Goal: Task Accomplishment & Management: Use online tool/utility

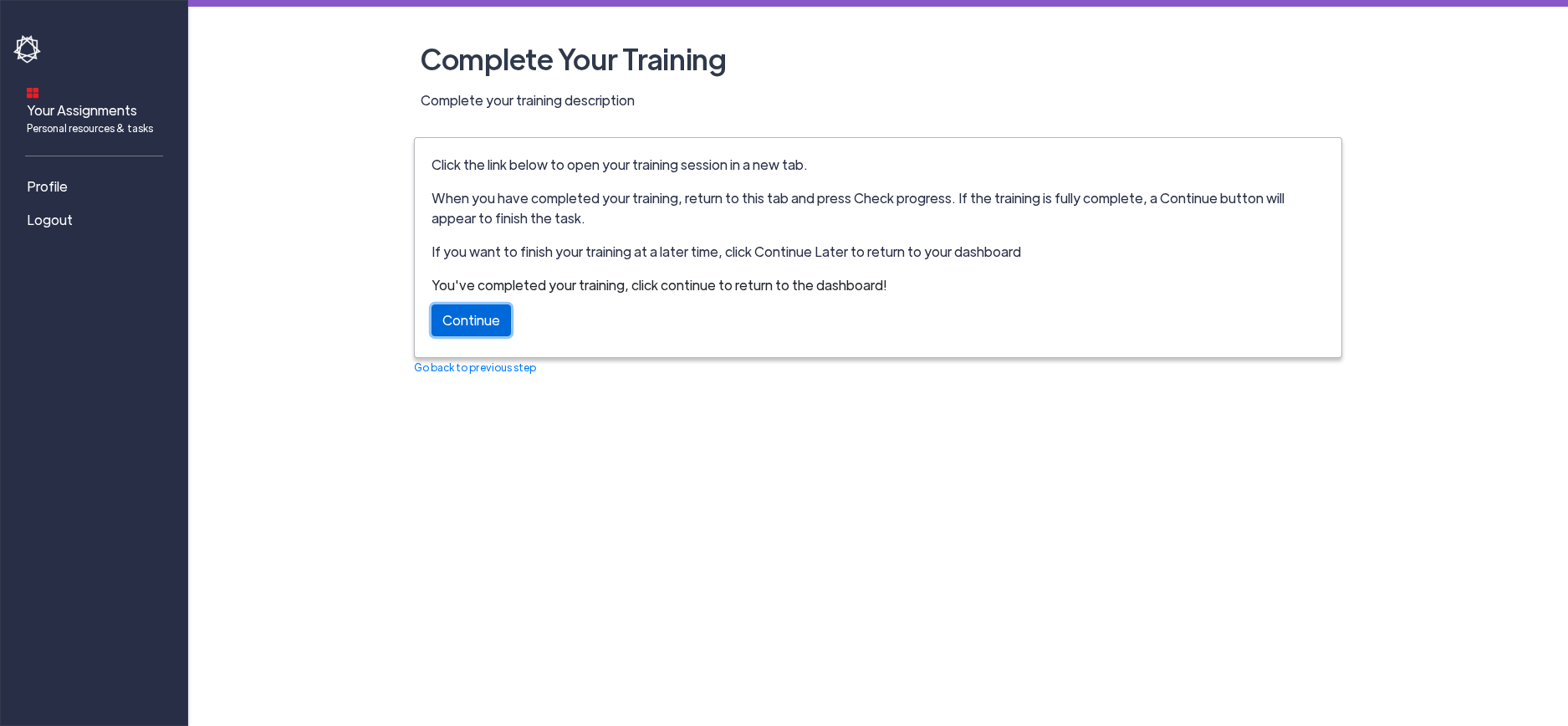
click at [490, 318] on link "Continue" at bounding box center [471, 320] width 79 height 32
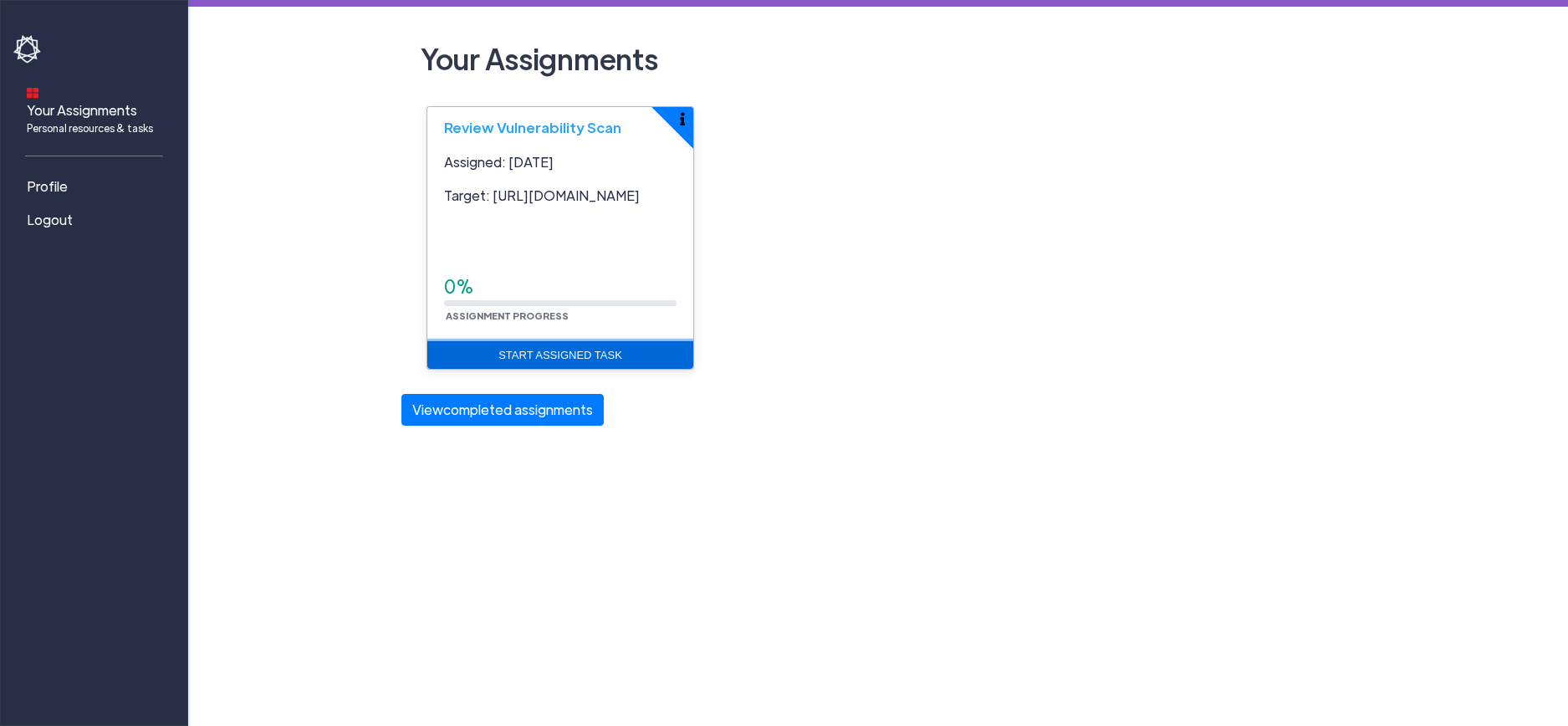
click at [505, 354] on link "Start Assigned Task" at bounding box center [560, 355] width 266 height 29
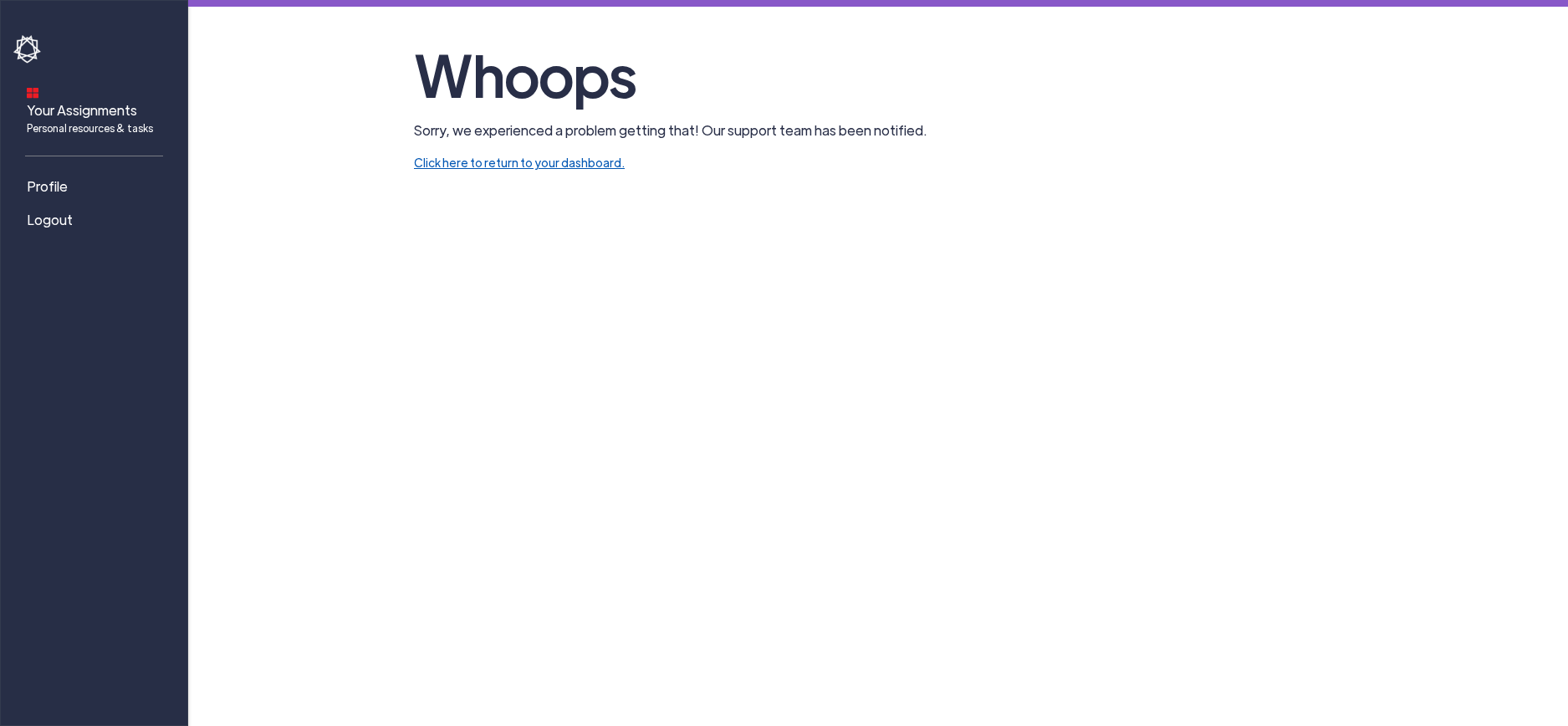
click at [501, 166] on link "Click here to return to your dashboard." at bounding box center [519, 162] width 211 height 15
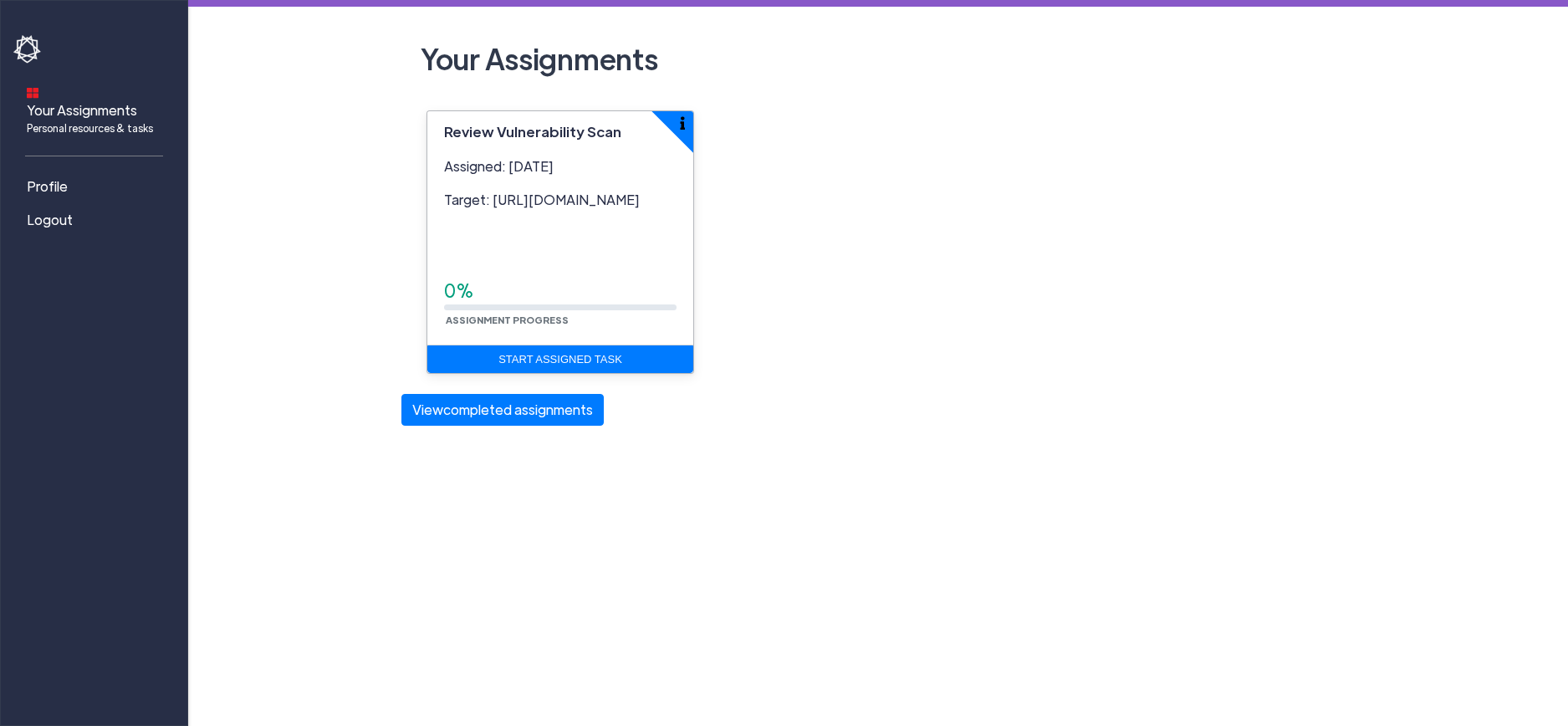
click at [50, 176] on span "Profile" at bounding box center [47, 186] width 41 height 20
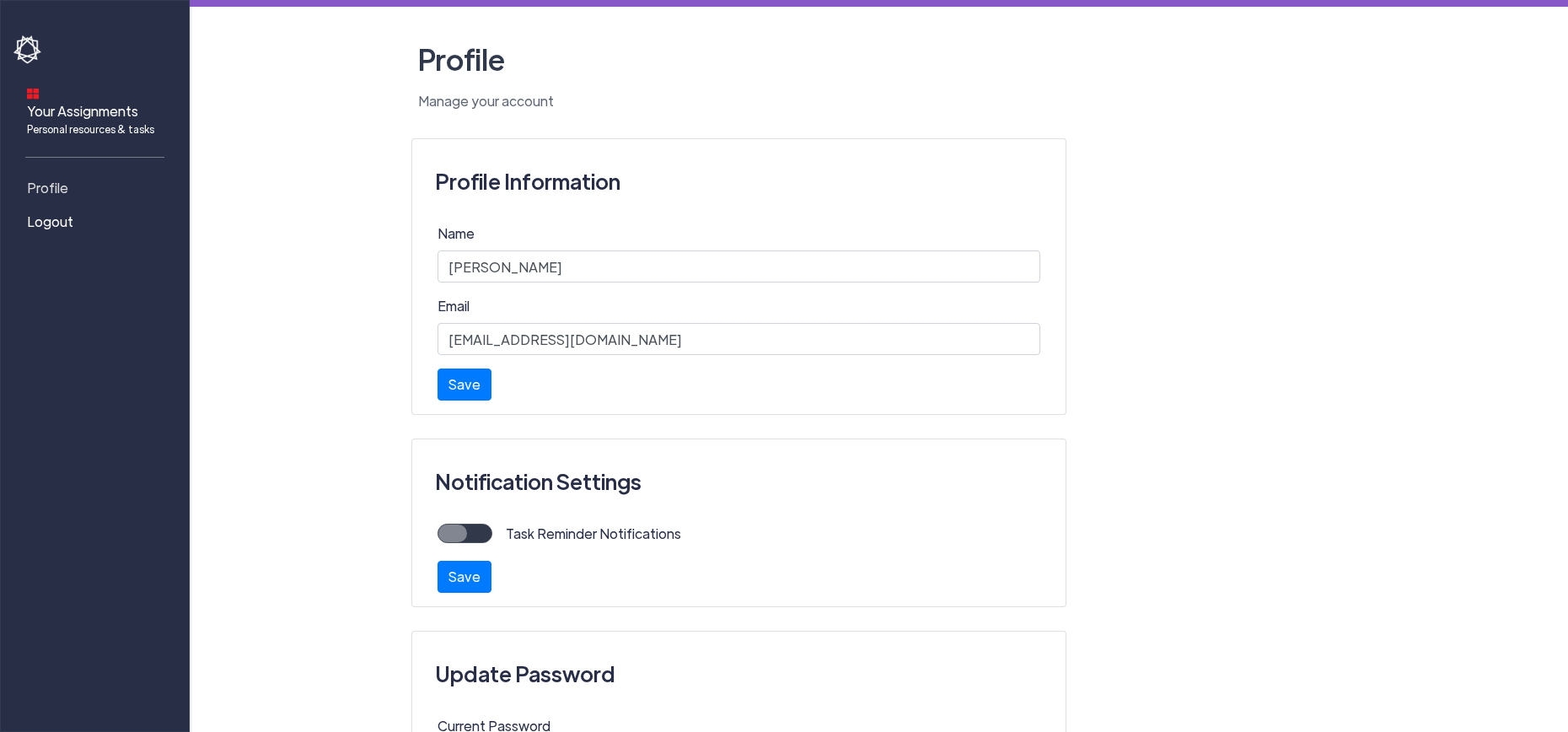
click at [60, 178] on span "Profile" at bounding box center [47, 187] width 41 height 20
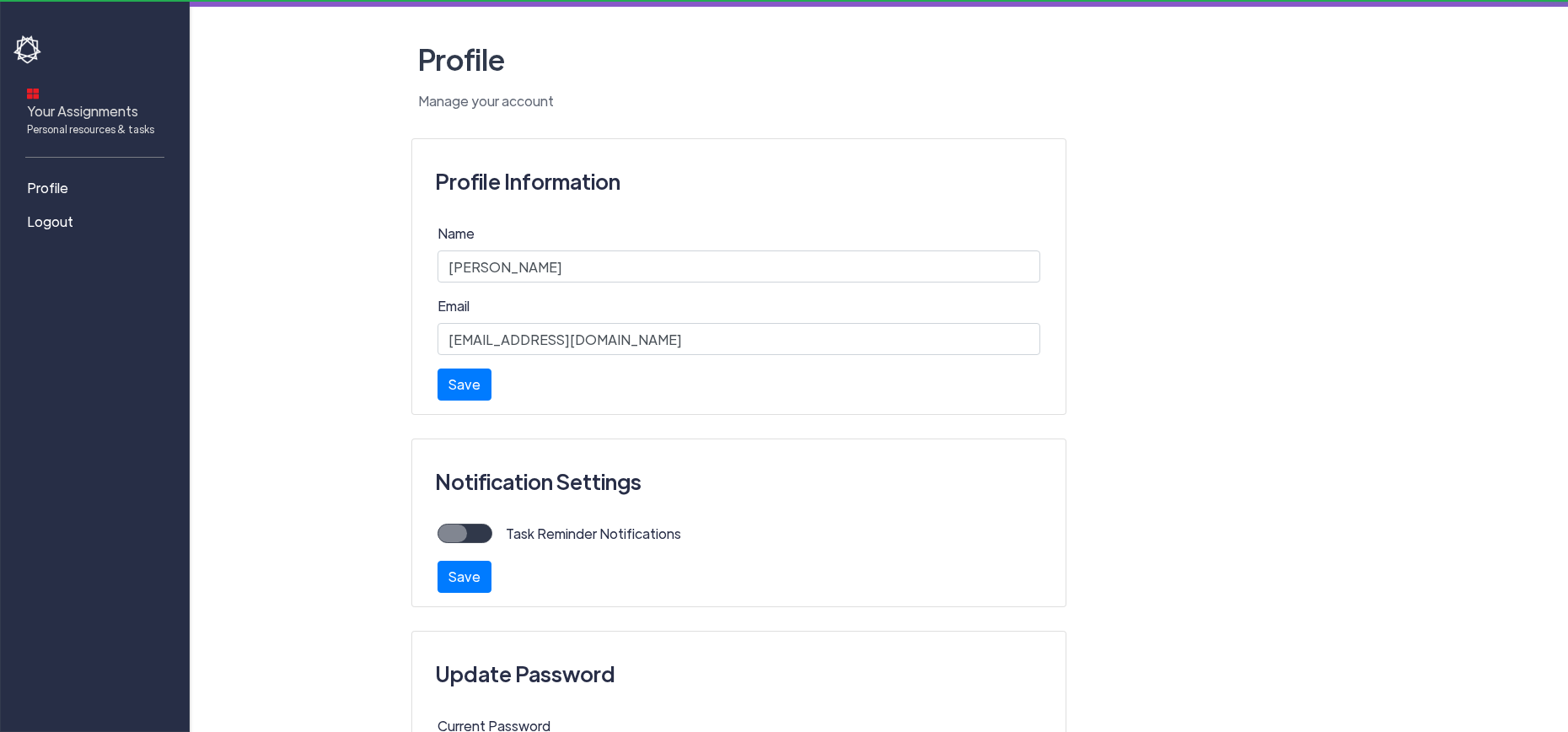
click at [38, 95] on link "Your Assignments Personal resources & tasks" at bounding box center [97, 110] width 169 height 67
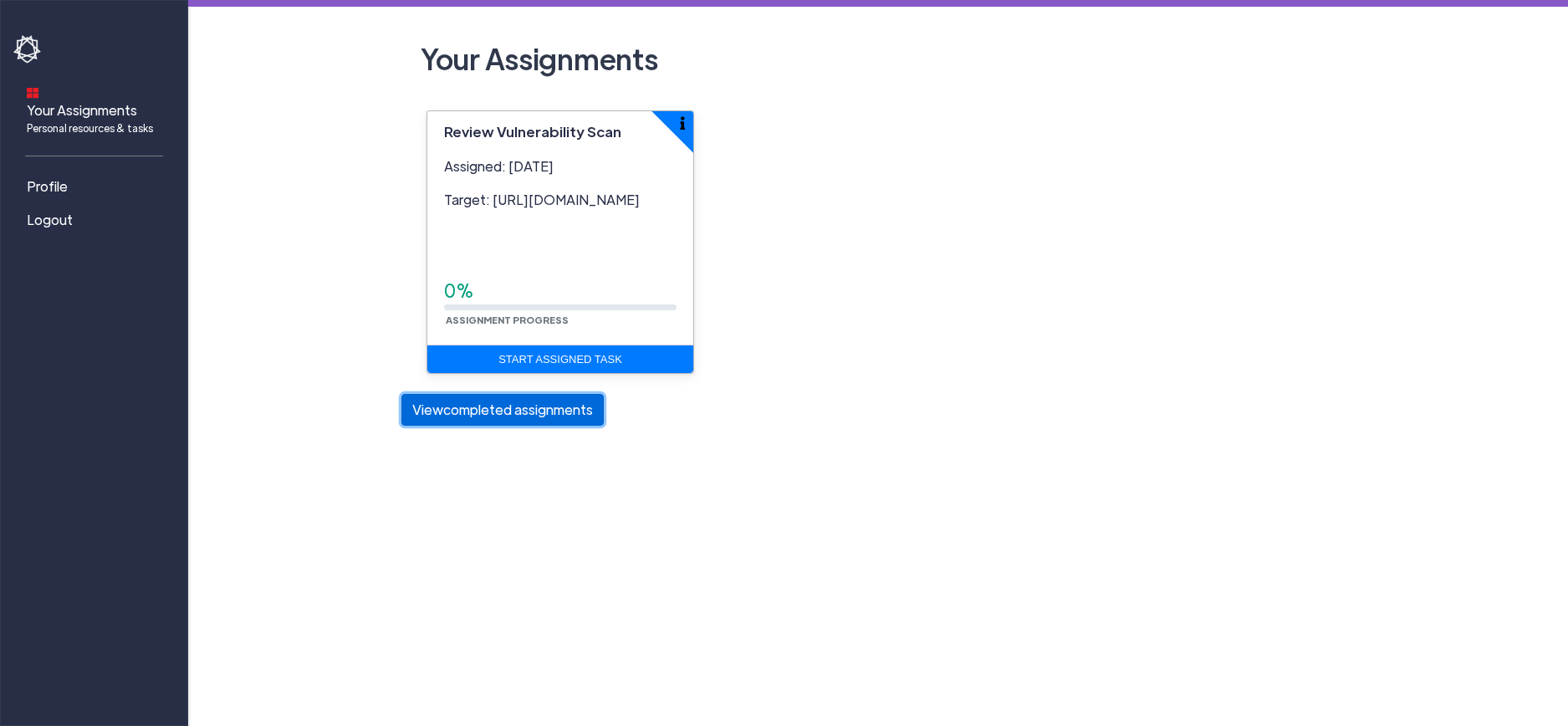
click at [486, 415] on button "View completed assignments" at bounding box center [502, 409] width 202 height 32
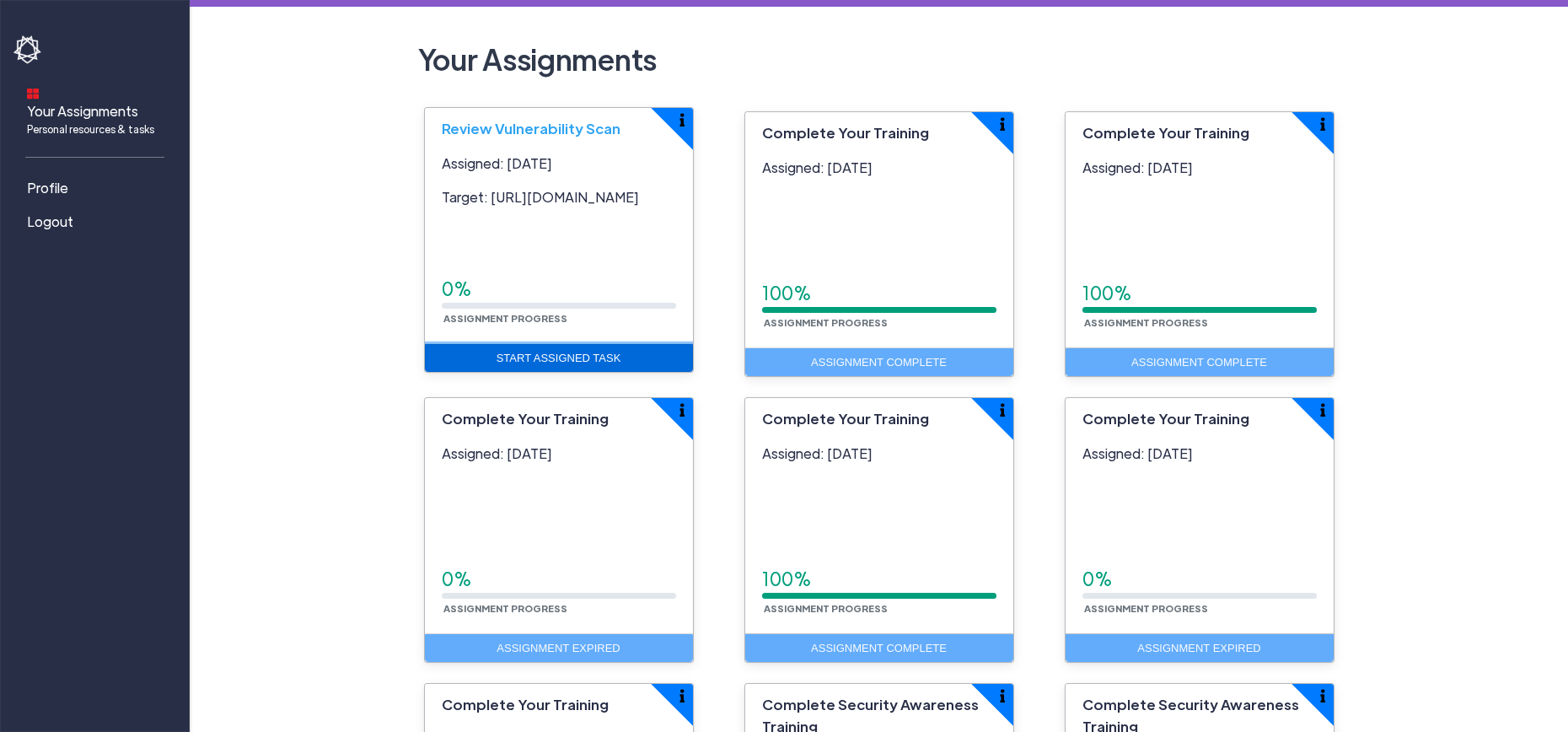
click at [563, 356] on link "Start Assigned Task" at bounding box center [559, 358] width 268 height 29
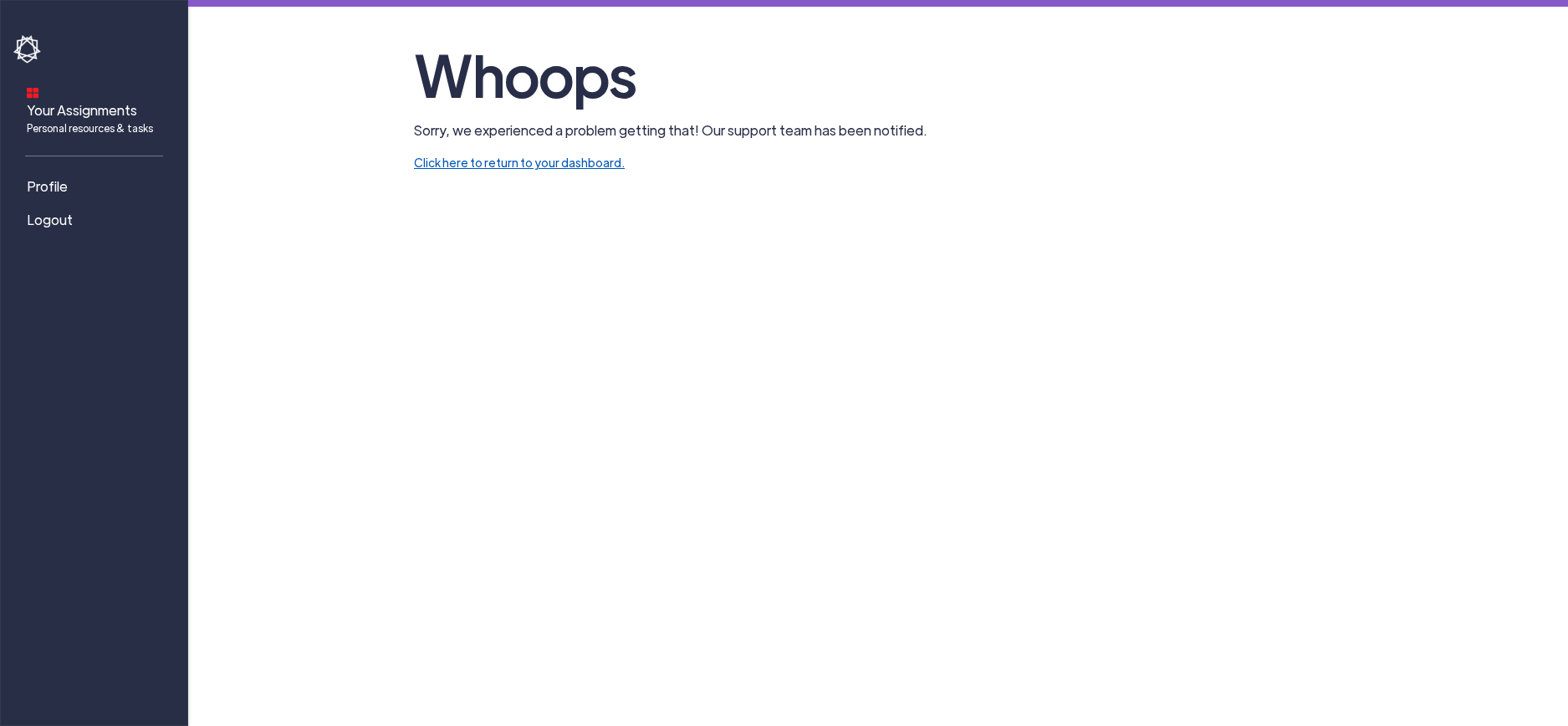
click at [454, 168] on link "Click here to return to your dashboard." at bounding box center [519, 162] width 211 height 15
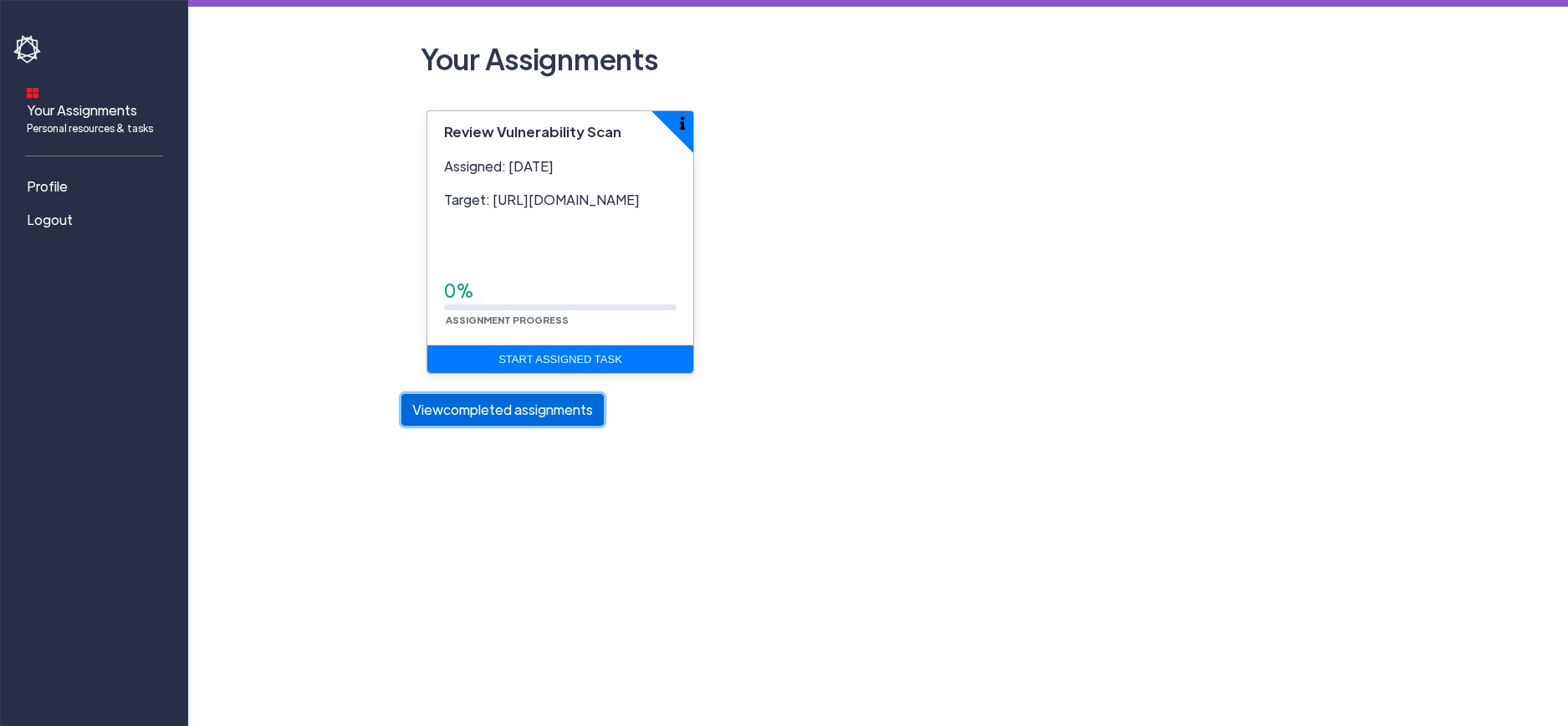
click at [566, 411] on button "View completed assignments" at bounding box center [502, 409] width 202 height 32
